Goal: Browse casually: Explore the website without a specific task or goal

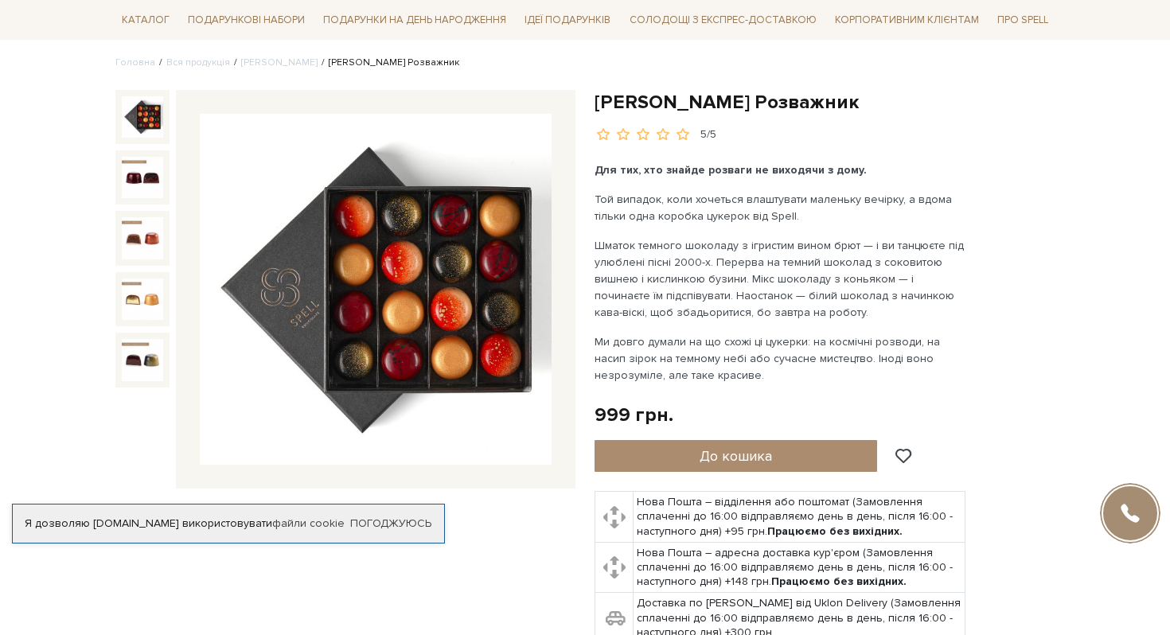
scroll to position [150, 0]
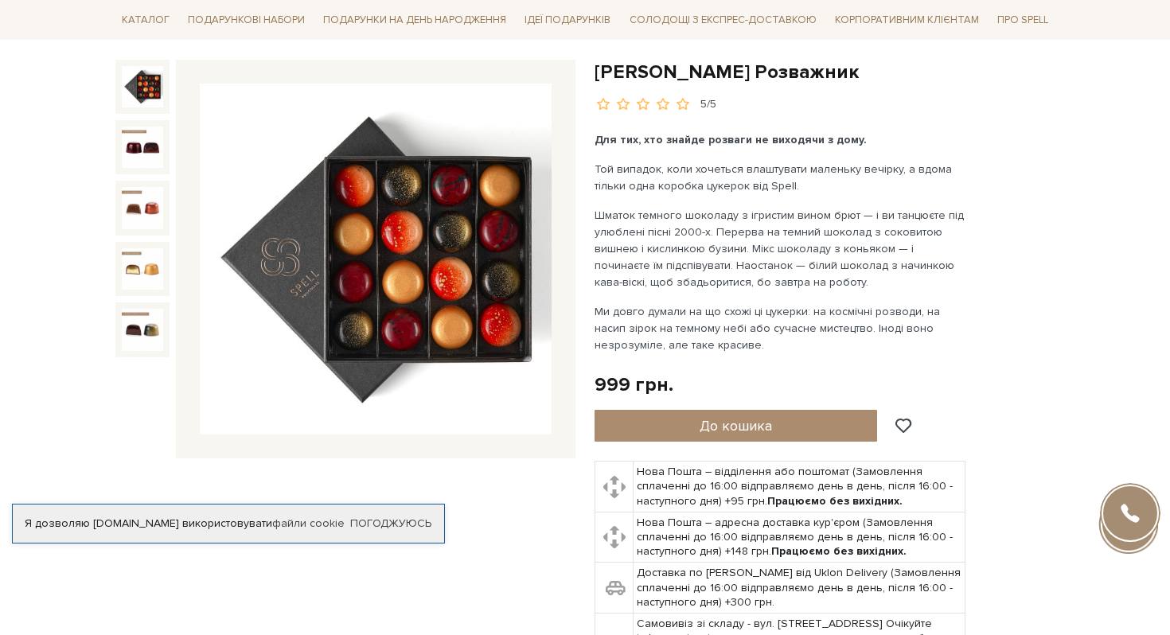
click at [489, 274] on img at bounding box center [376, 260] width 352 height 352
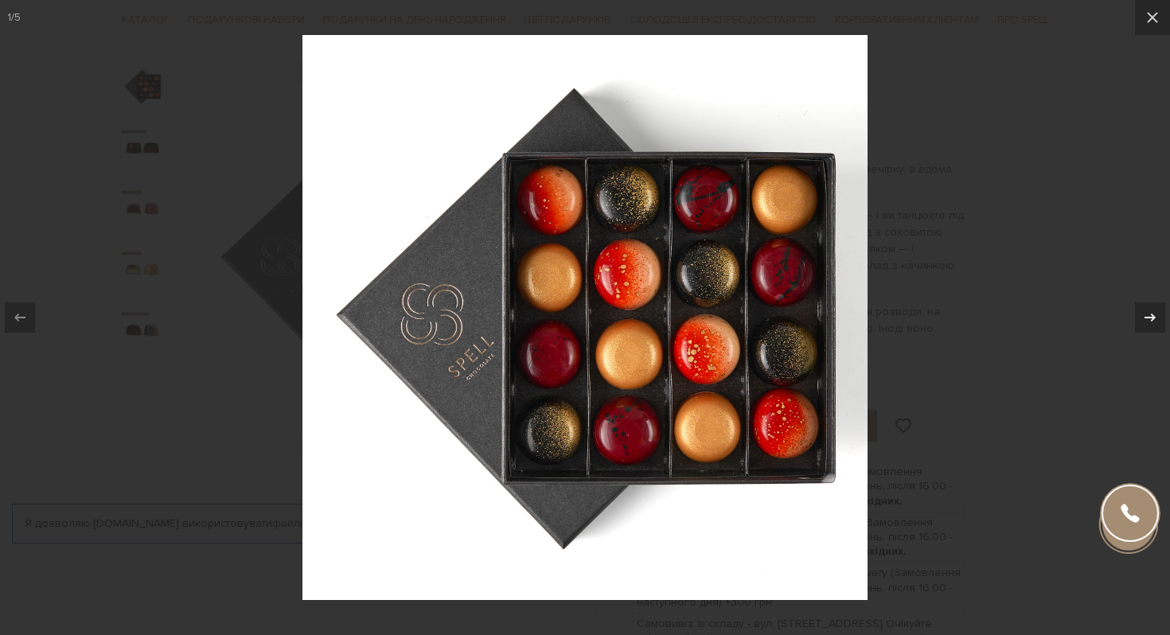
click at [1147, 316] on icon at bounding box center [1150, 317] width 19 height 19
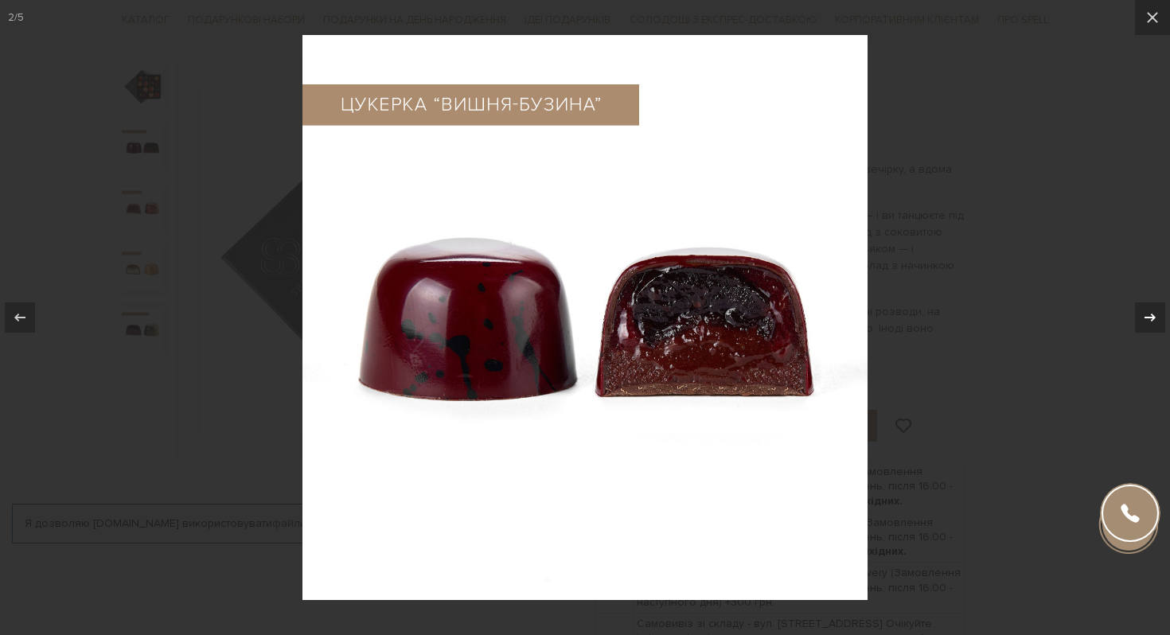
click at [1147, 316] on icon at bounding box center [1150, 317] width 19 height 19
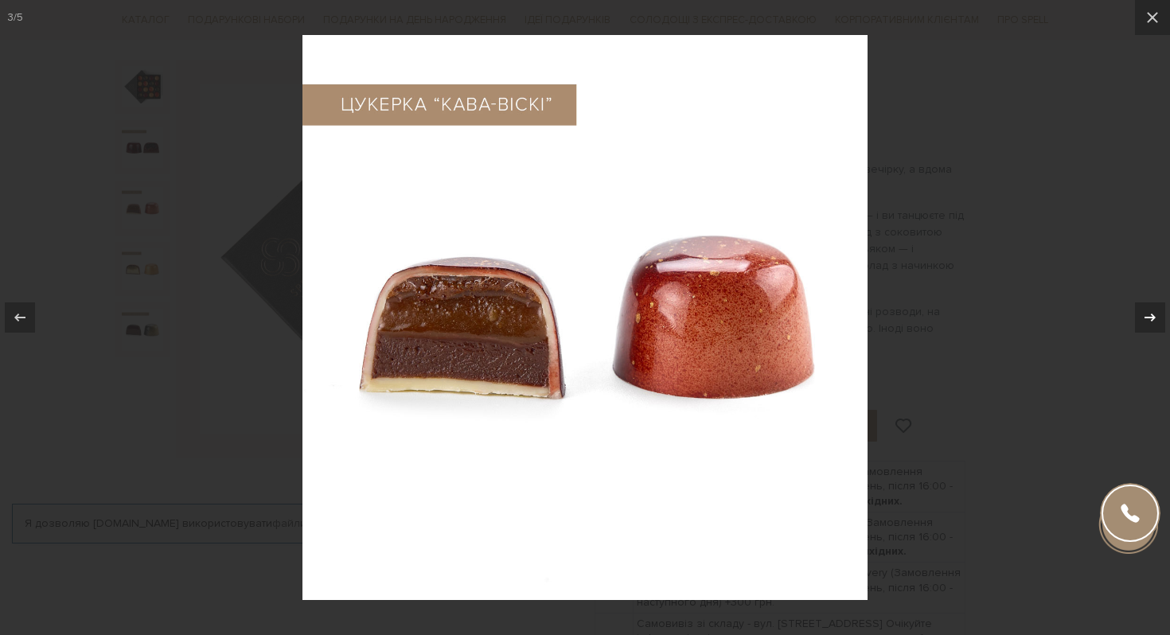
click at [1147, 316] on icon at bounding box center [1150, 317] width 19 height 19
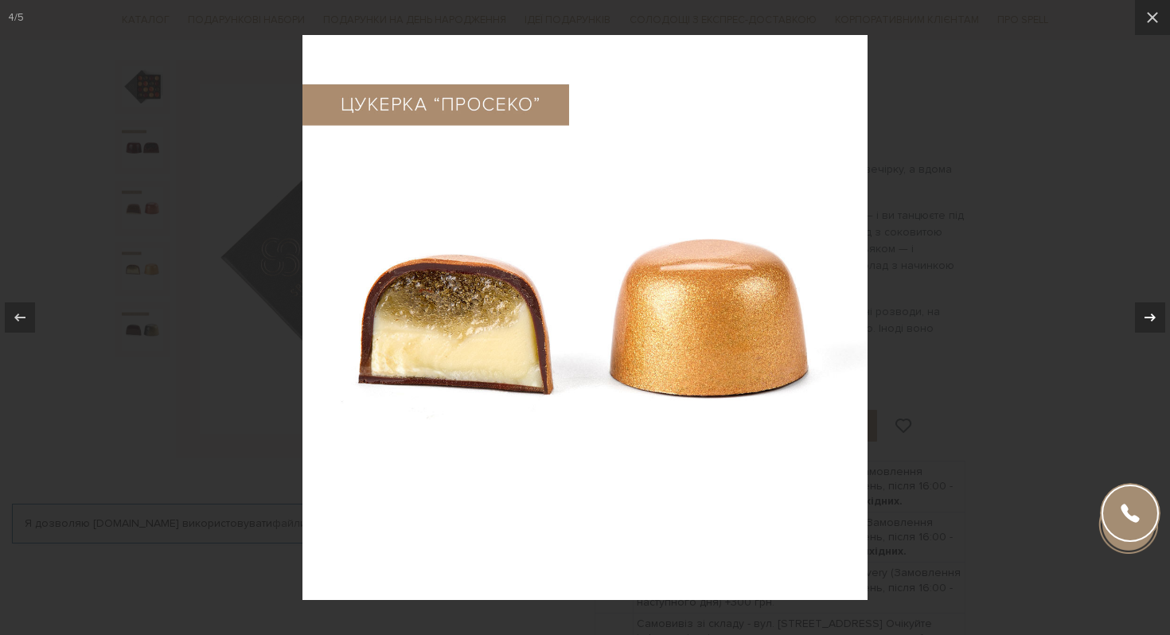
click at [1147, 316] on icon at bounding box center [1150, 317] width 19 height 19
